Goal: Task Accomplishment & Management: Use online tool/utility

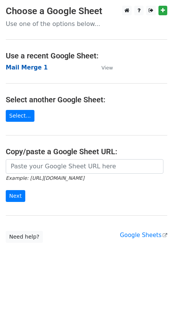
click at [24, 69] on strong "Mail Merge 1" at bounding box center [27, 67] width 42 height 7
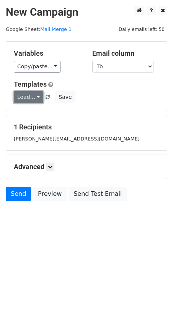
click at [37, 98] on link "Load..." at bounding box center [28, 97] width 29 height 12
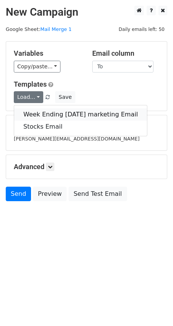
click at [43, 112] on link "Week Ending [DATE] marketing Email" at bounding box center [80, 114] width 132 height 12
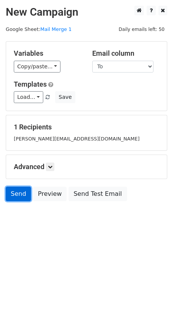
click at [18, 197] on link "Send" at bounding box center [18, 194] width 25 height 15
